Goal: Find specific page/section: Find specific page/section

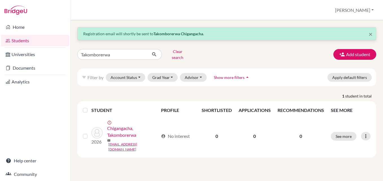
click at [23, 39] on link "Students" at bounding box center [35, 40] width 68 height 11
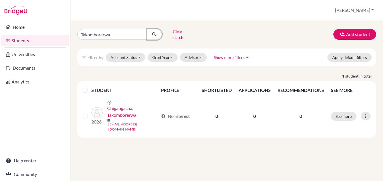
click at [153, 32] on icon "submit" at bounding box center [154, 35] width 6 height 6
click at [133, 35] on input "Takomborerwa" at bounding box center [112, 34] width 70 height 11
click at [141, 33] on input "Takomborerwa" at bounding box center [112, 34] width 70 height 11
type input "[PERSON_NAME]"
click at [155, 29] on button "submit" at bounding box center [154, 34] width 15 height 11
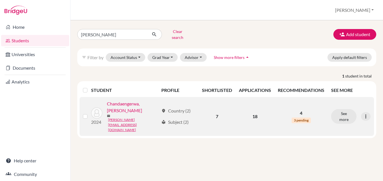
click at [305, 118] on span "3 pending" at bounding box center [301, 121] width 19 height 6
click at [119, 114] on link "Chandaengerwa, [PERSON_NAME]" at bounding box center [133, 107] width 52 height 14
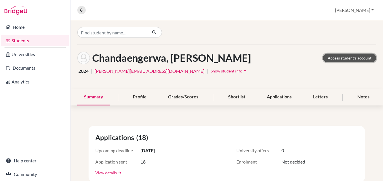
click at [345, 55] on link "Access student's account" at bounding box center [349, 58] width 53 height 9
